Goal: Book appointment/travel/reservation

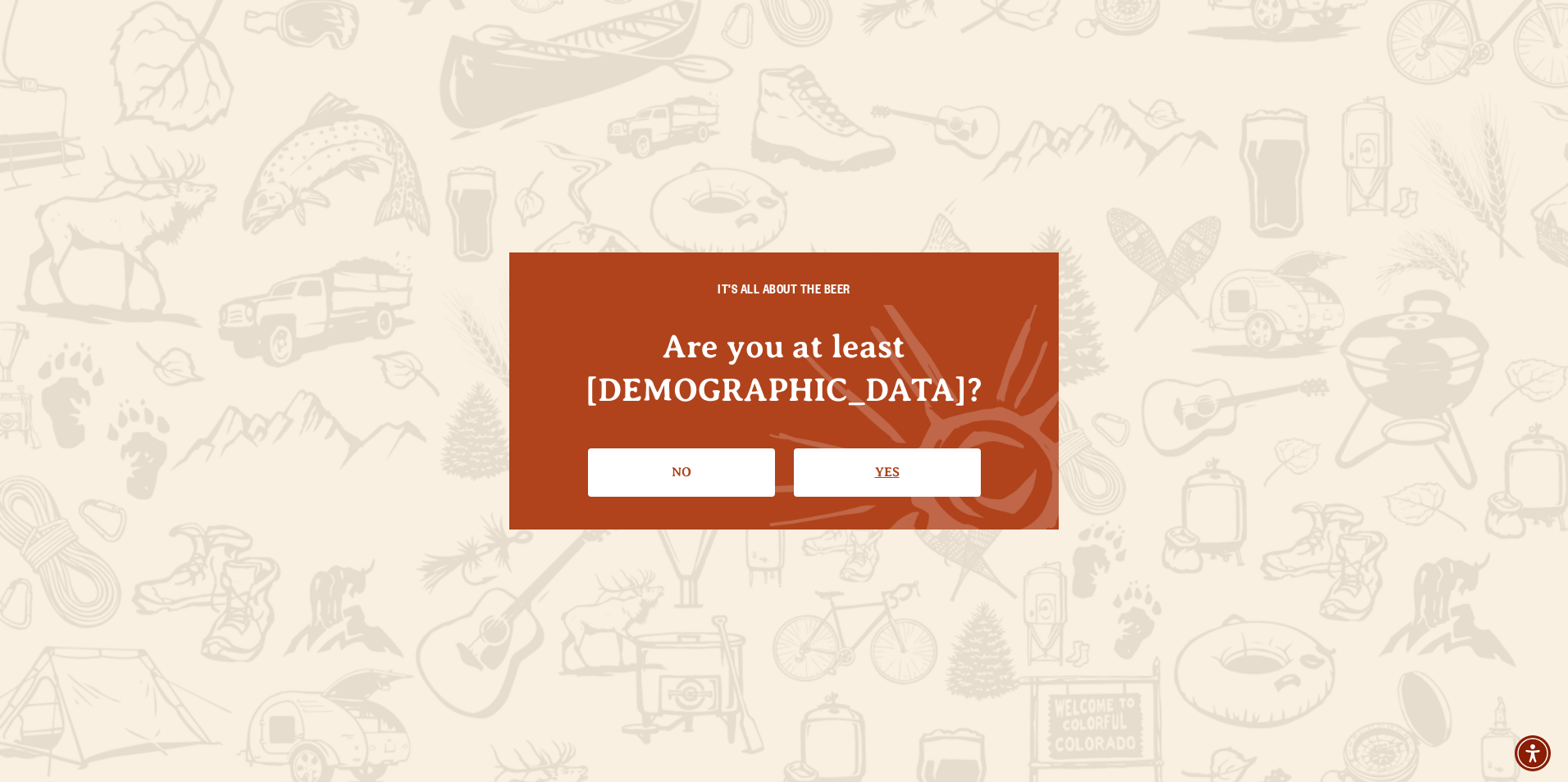
click at [869, 448] on link "Yes" at bounding box center [887, 472] width 187 height 48
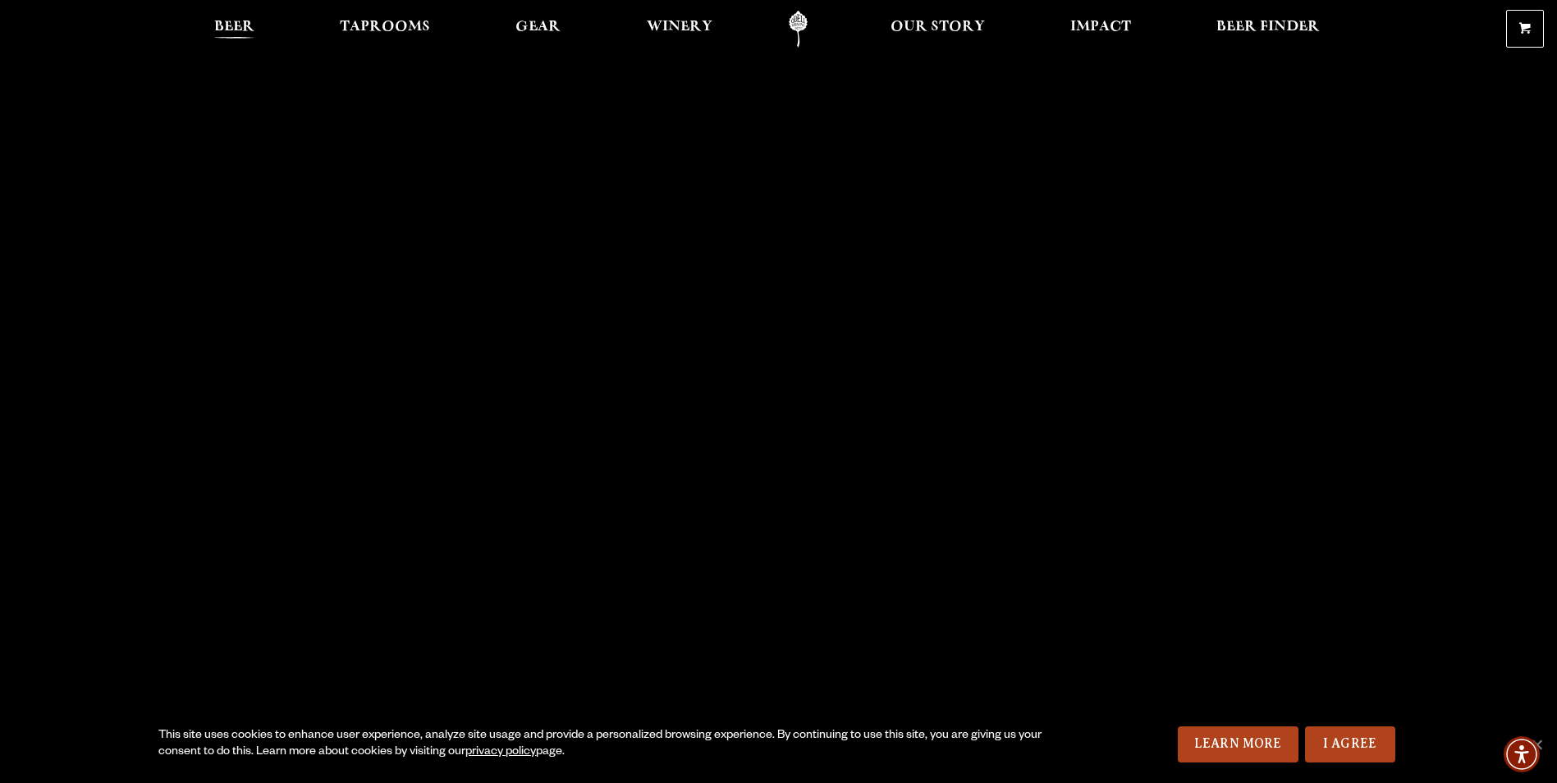
click at [236, 27] on span "Beer" at bounding box center [234, 27] width 40 height 13
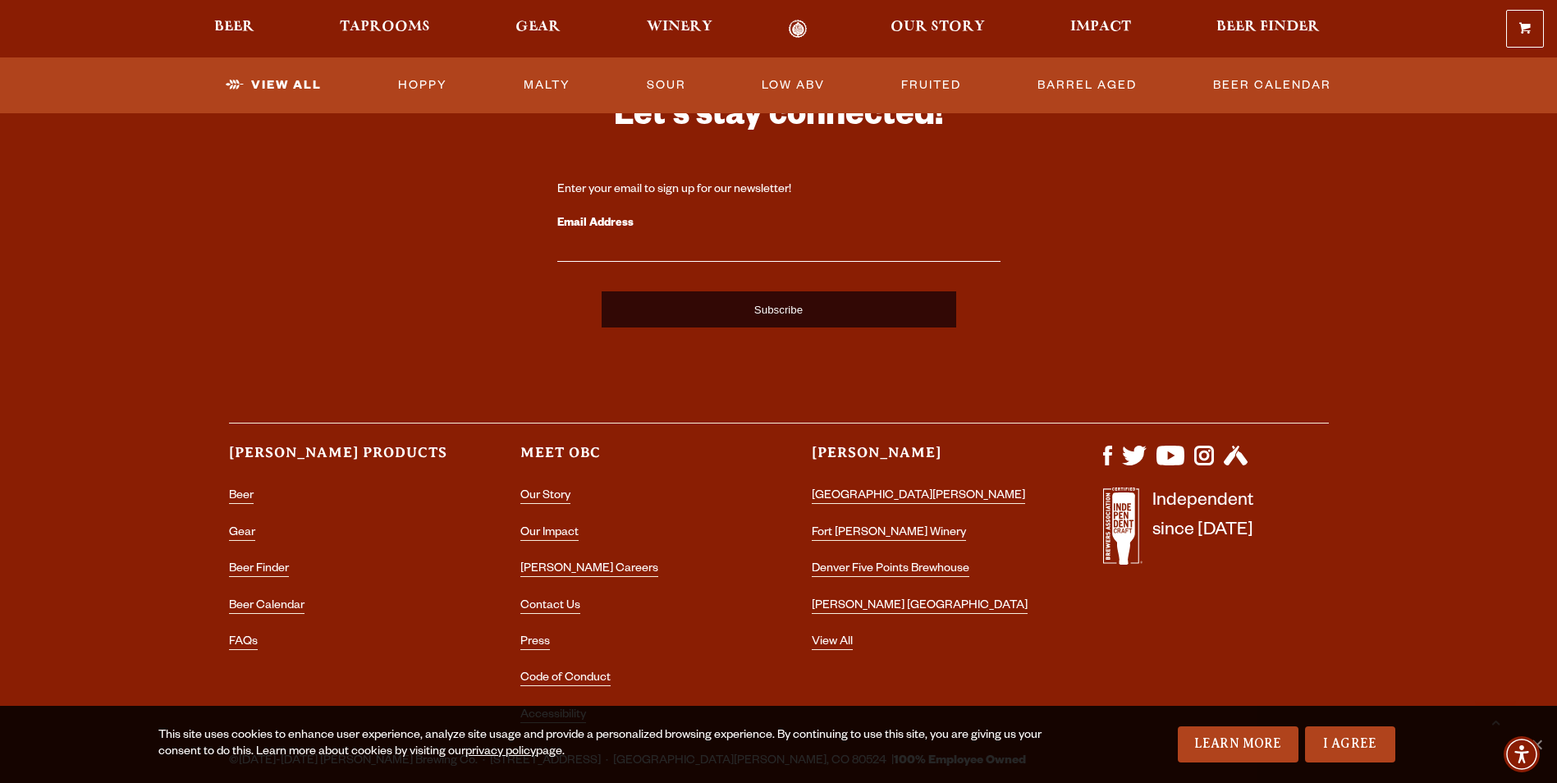
scroll to position [4104, 0]
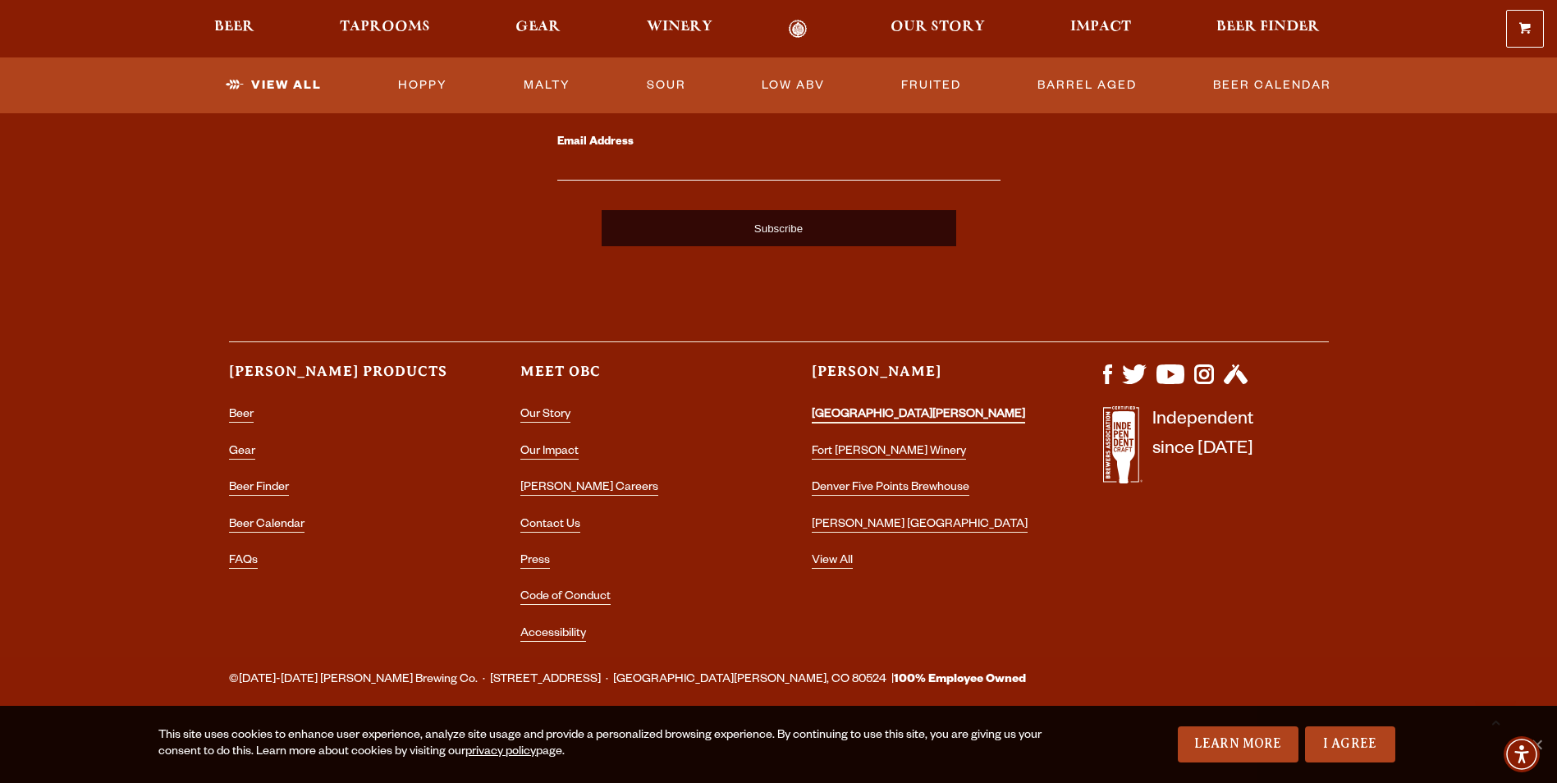
click at [860, 411] on link "[GEOGRAPHIC_DATA][PERSON_NAME]" at bounding box center [918, 416] width 213 height 15
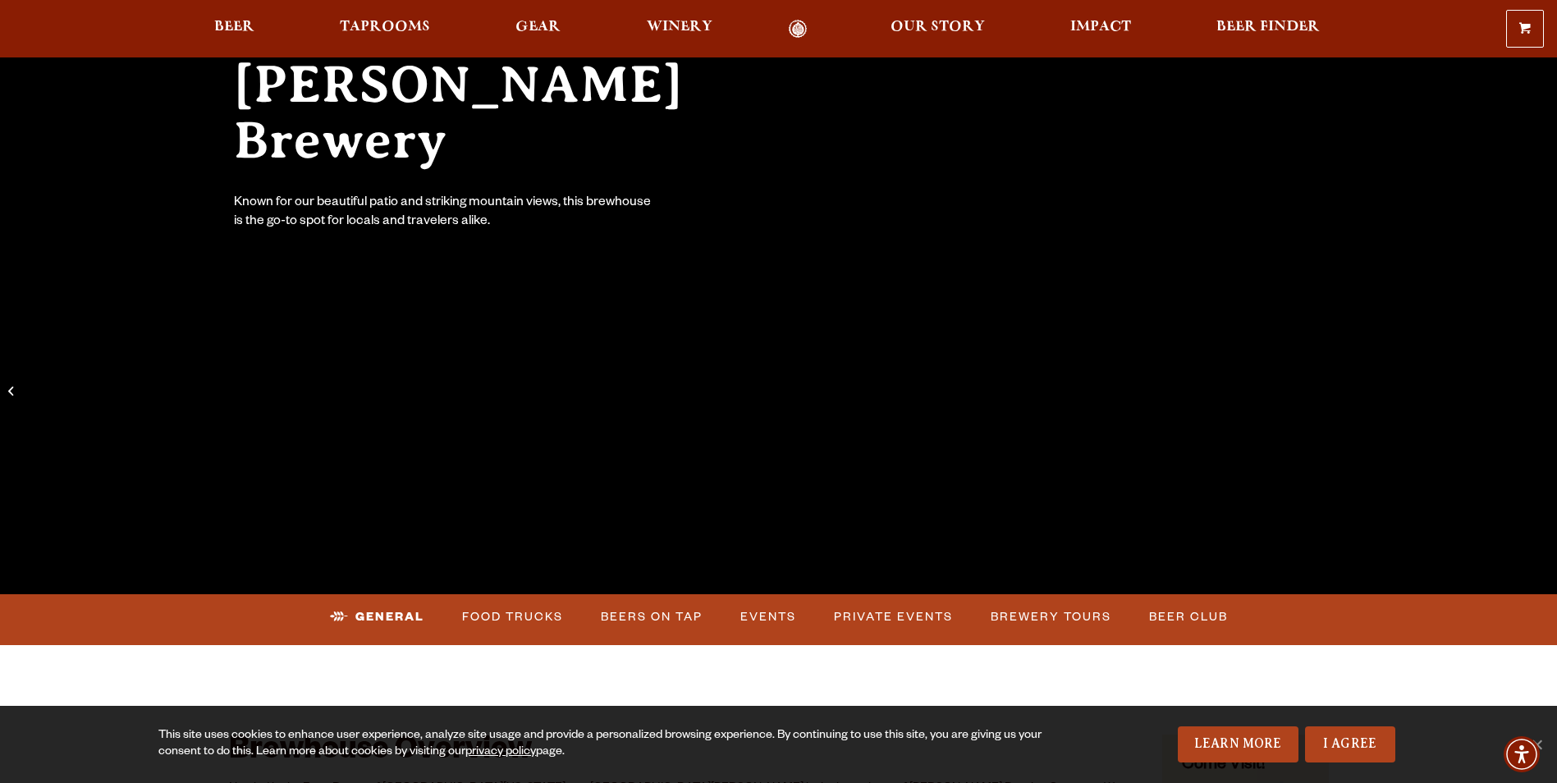
scroll to position [410, 0]
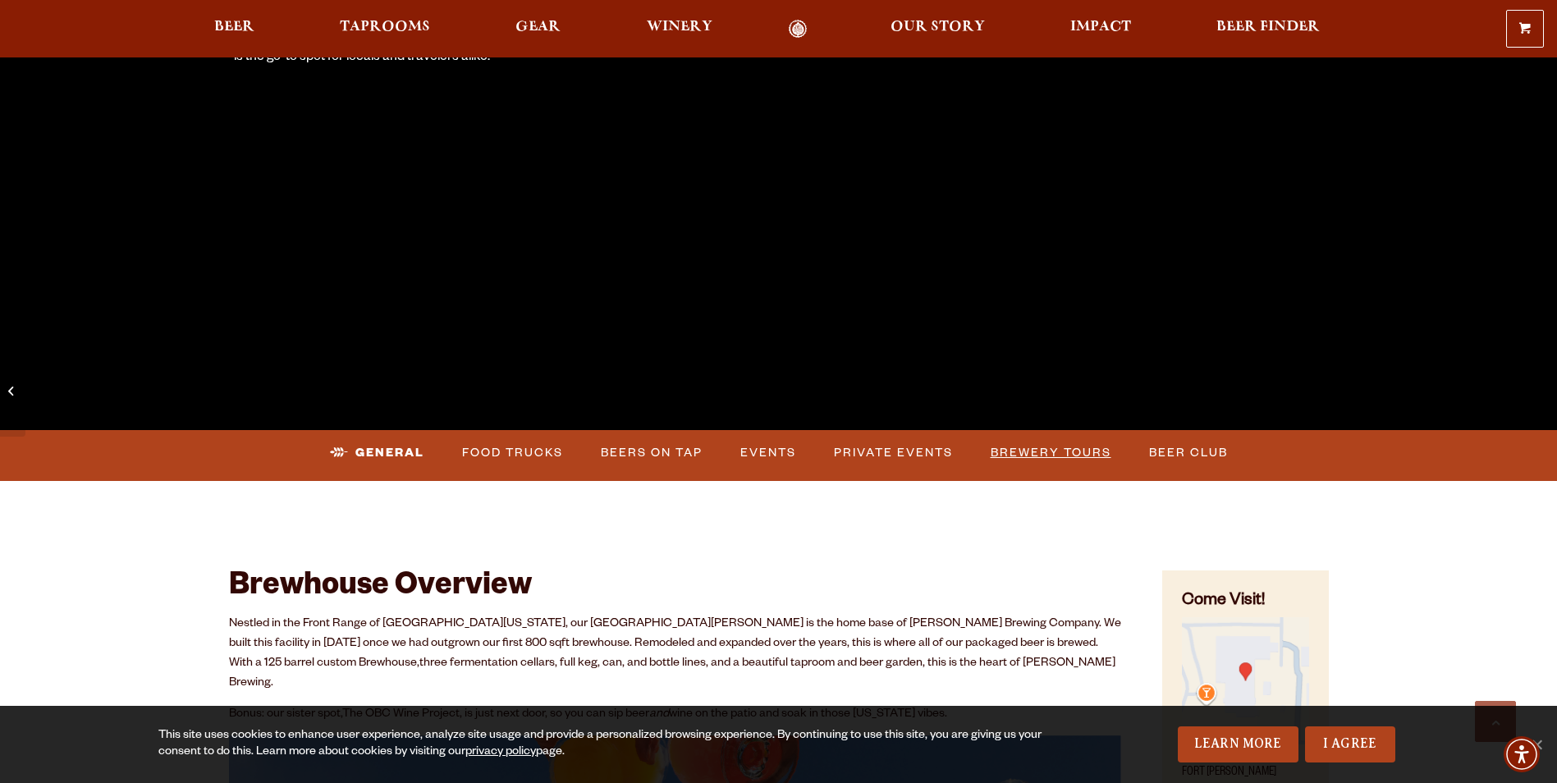
click at [1052, 445] on link "Brewery Tours" at bounding box center [1051, 453] width 134 height 38
